Goal: Transaction & Acquisition: Purchase product/service

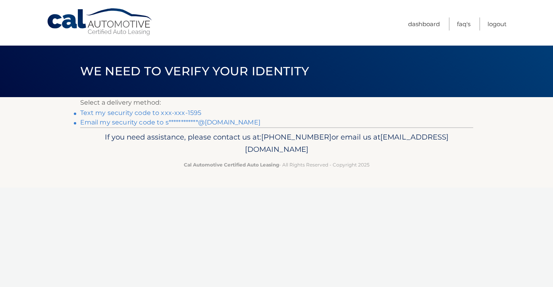
click at [164, 113] on link "Text my security code to xxx-xxx-1595" at bounding box center [140, 113] width 121 height 8
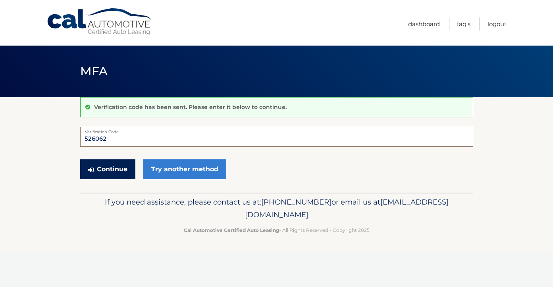
type input "526062"
click at [113, 170] on button "Continue" at bounding box center [107, 170] width 55 height 20
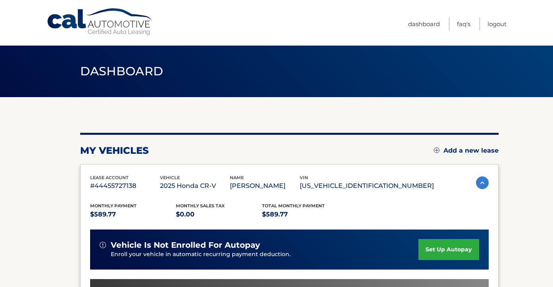
click at [497, 208] on div "lease account #44455727138 vehicle 2025 Honda CR-V name SHANITRA HOOD vin 2HKRS…" at bounding box center [289, 280] width 418 height 233
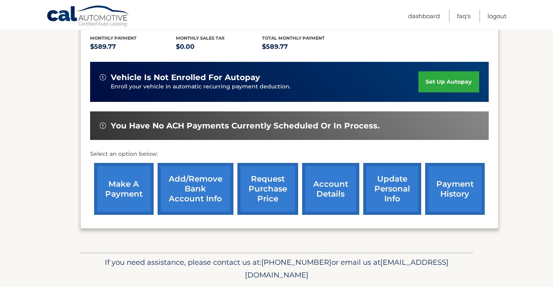
scroll to position [175, 0]
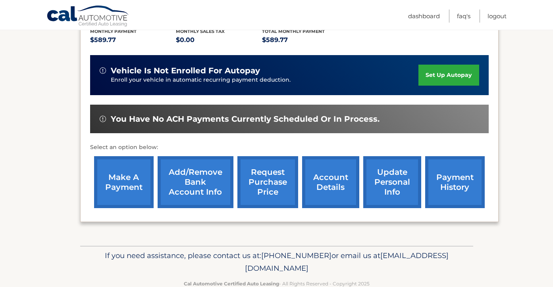
click at [125, 184] on link "make a payment" at bounding box center [124, 182] width 60 height 52
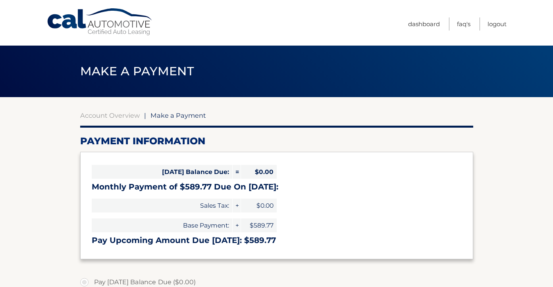
select select "ZTdhZTBkMDQtOGFkZC00NjEwLTk2NzQtY2IzODM1NjZiM2I5"
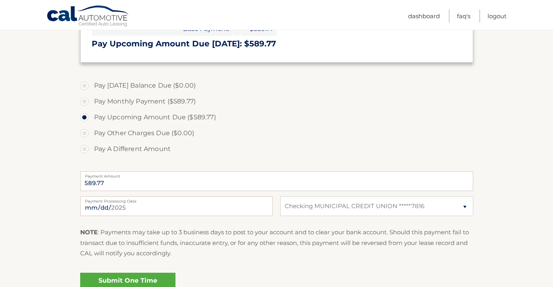
scroll to position [218, 0]
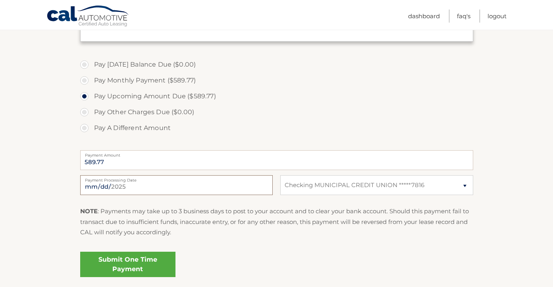
click at [119, 186] on input "2025-09-05" at bounding box center [176, 185] width 193 height 20
type input "2025-09-12"
click at [166, 206] on p "NOTE : Payments may take up to 3 business days to post to your account and to c…" at bounding box center [276, 221] width 393 height 31
click at [328, 129] on label "Pay A Different Amount" at bounding box center [276, 128] width 393 height 16
click at [91, 129] on input "Pay A Different Amount" at bounding box center [87, 126] width 8 height 13
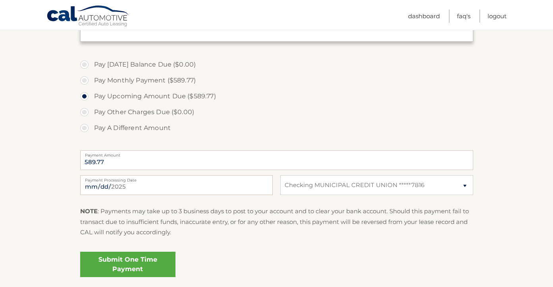
radio input "true"
click at [186, 164] on input "Payment Amount" at bounding box center [276, 160] width 393 height 20
click at [83, 76] on label "Pay Monthly Payment ($589.77)" at bounding box center [276, 81] width 393 height 16
click at [83, 76] on input "Pay Monthly Payment ($589.77)" at bounding box center [87, 79] width 8 height 13
radio input "true"
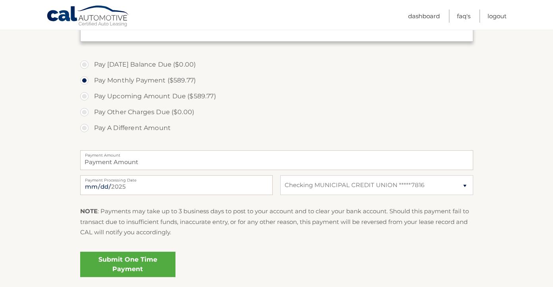
type input "589.77"
click at [118, 263] on link "Submit One Time Payment" at bounding box center [127, 264] width 95 height 25
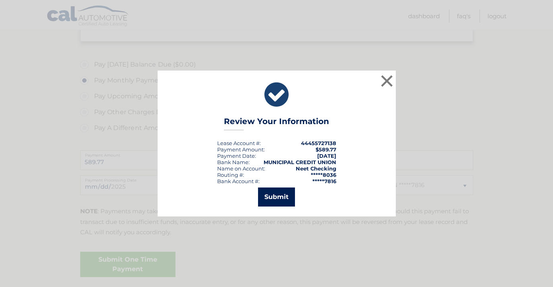
click at [275, 196] on button "Submit" at bounding box center [276, 197] width 37 height 19
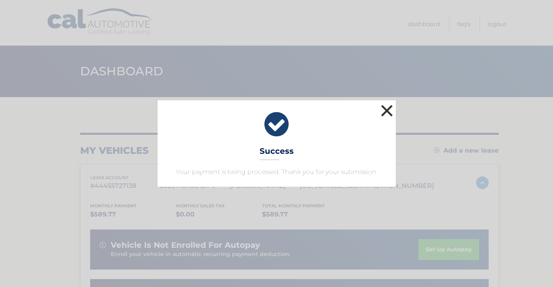
click at [382, 111] on button "×" at bounding box center [387, 111] width 16 height 16
